Goal: Task Accomplishment & Management: Use online tool/utility

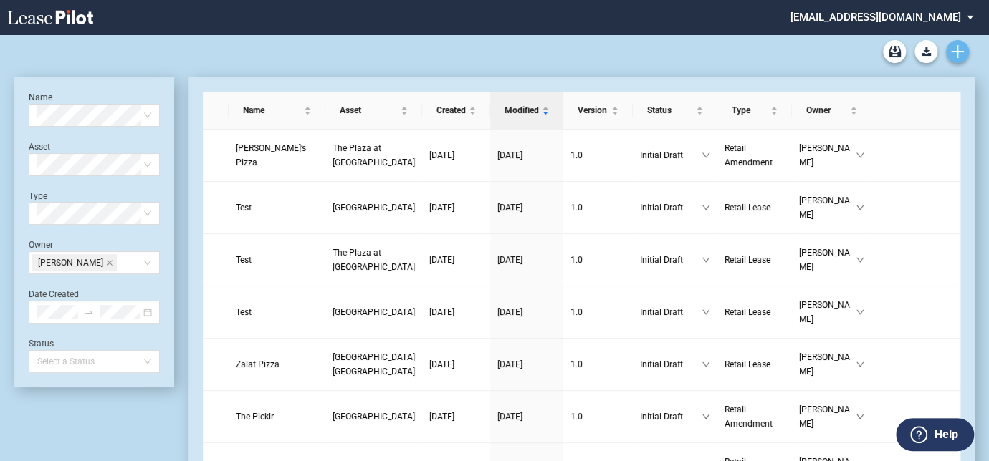
click at [955, 49] on icon "Create new document" at bounding box center [957, 51] width 13 height 13
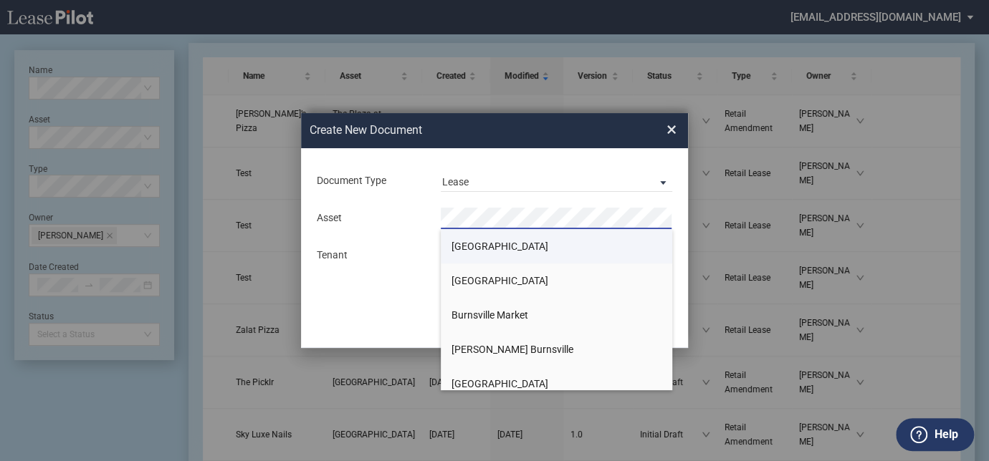
drag, startPoint x: 498, startPoint y: 242, endPoint x: 486, endPoint y: 174, distance: 69.1
click at [496, 241] on span "[GEOGRAPHIC_DATA]" at bounding box center [499, 246] width 97 height 11
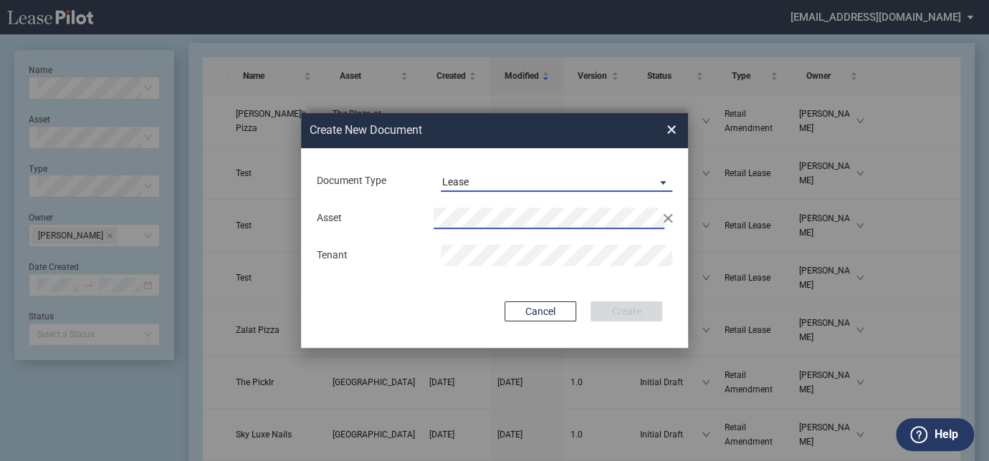
click at [486, 172] on md-select-value "Lease" at bounding box center [556, 180] width 231 height 21
click at [489, 219] on div "Amendment" at bounding box center [473, 217] width 62 height 16
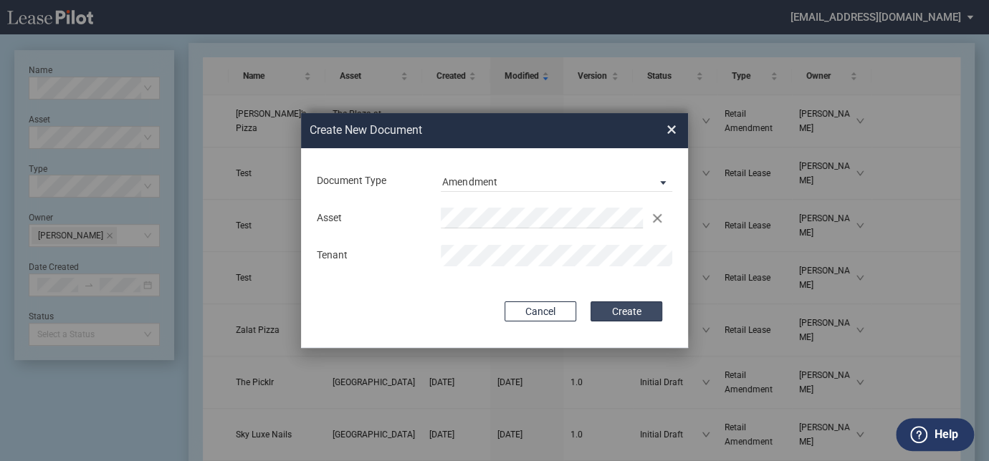
click at [631, 309] on button "Create" at bounding box center [626, 312] width 72 height 20
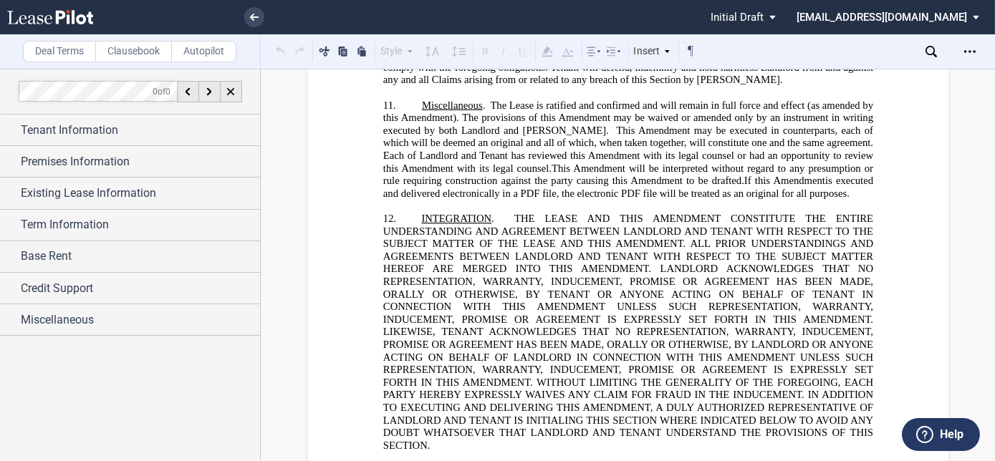
scroll to position [2541, 0]
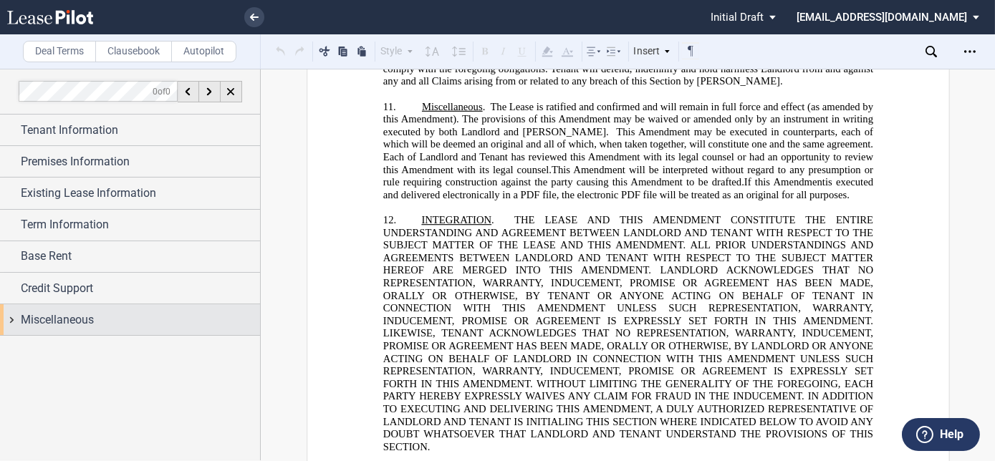
click at [119, 317] on div "Miscellaneous" at bounding box center [140, 320] width 239 height 17
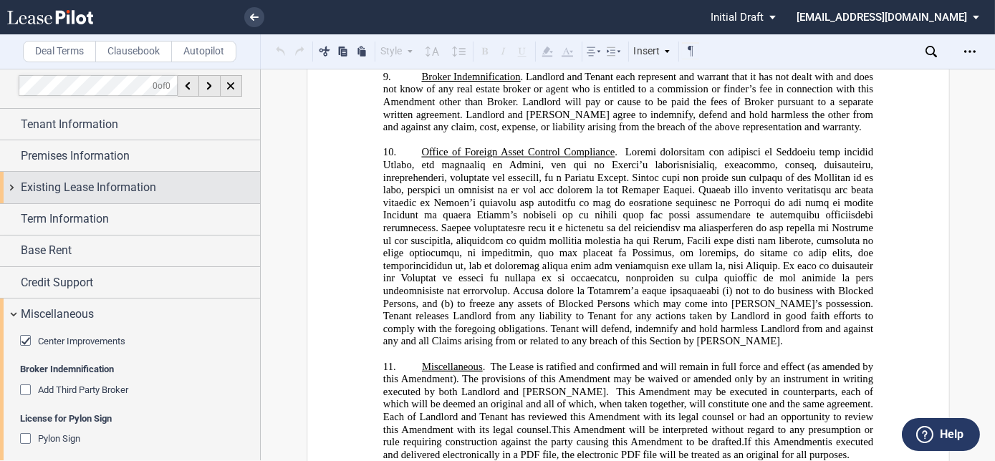
scroll to position [0, 0]
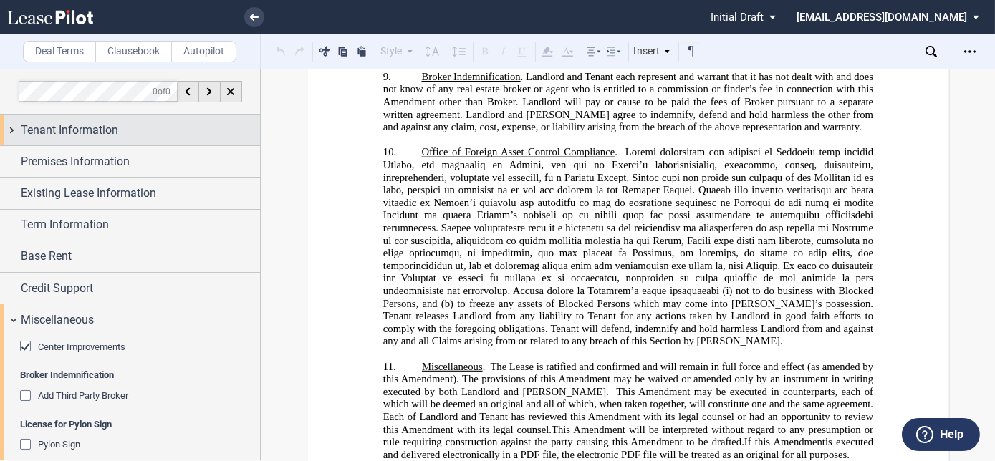
click at [34, 135] on span "Tenant Information" at bounding box center [69, 130] width 97 height 17
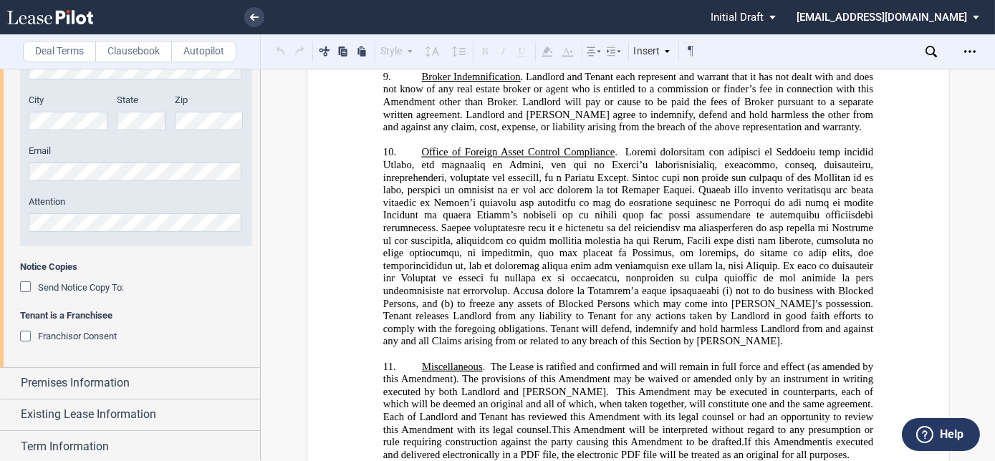
scroll to position [521, 0]
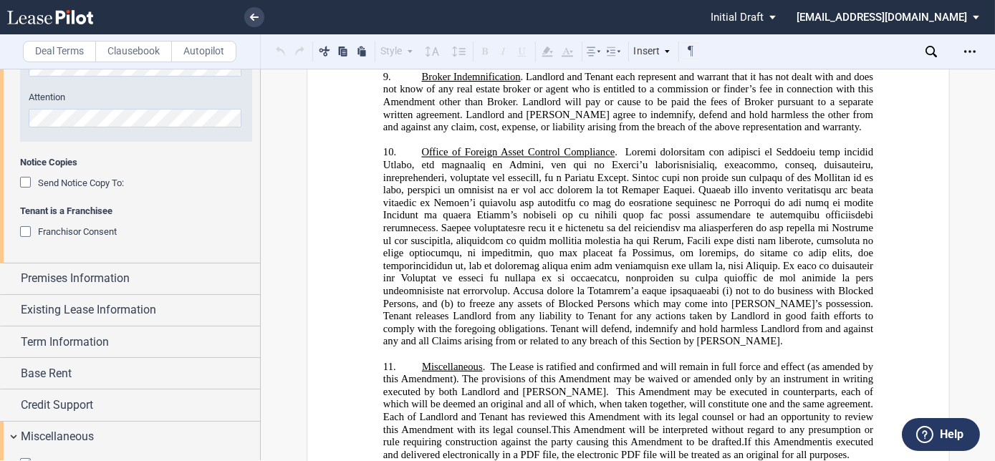
click at [29, 228] on div "Franchisor Consent" at bounding box center [27, 233] width 14 height 14
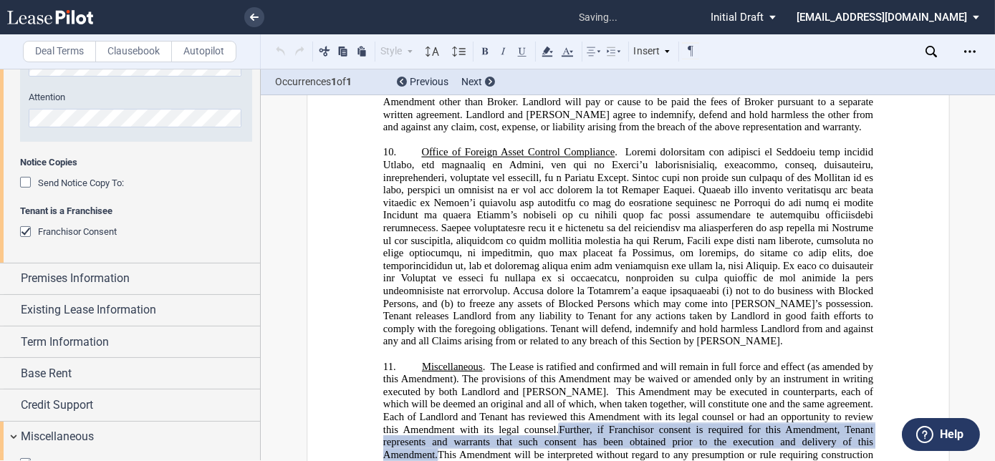
click at [609, 412] on span "Amendment with its legal counsel or had an opportunity to review this" at bounding box center [629, 424] width 493 height 24
click at [620, 424] on span "Further, if Franchisor consent is required for this" at bounding box center [670, 430] width 222 height 12
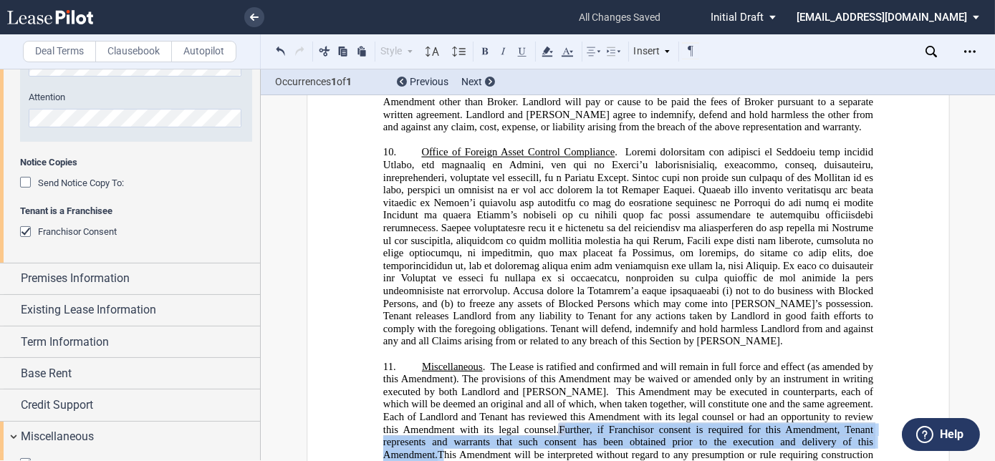
drag, startPoint x: 620, startPoint y: 338, endPoint x: 491, endPoint y: 361, distance: 131.0
click at [491, 361] on p "11. Miscellaneous . The Lease is ratified and confirmed and will remain in full…" at bounding box center [628, 424] width 490 height 126
copy p "Further, if Franchisor consent is required for this ﻿ ﻿ ﻿ ﻿ Amendment, Tenant r…"
